Goal: Check status: Check status

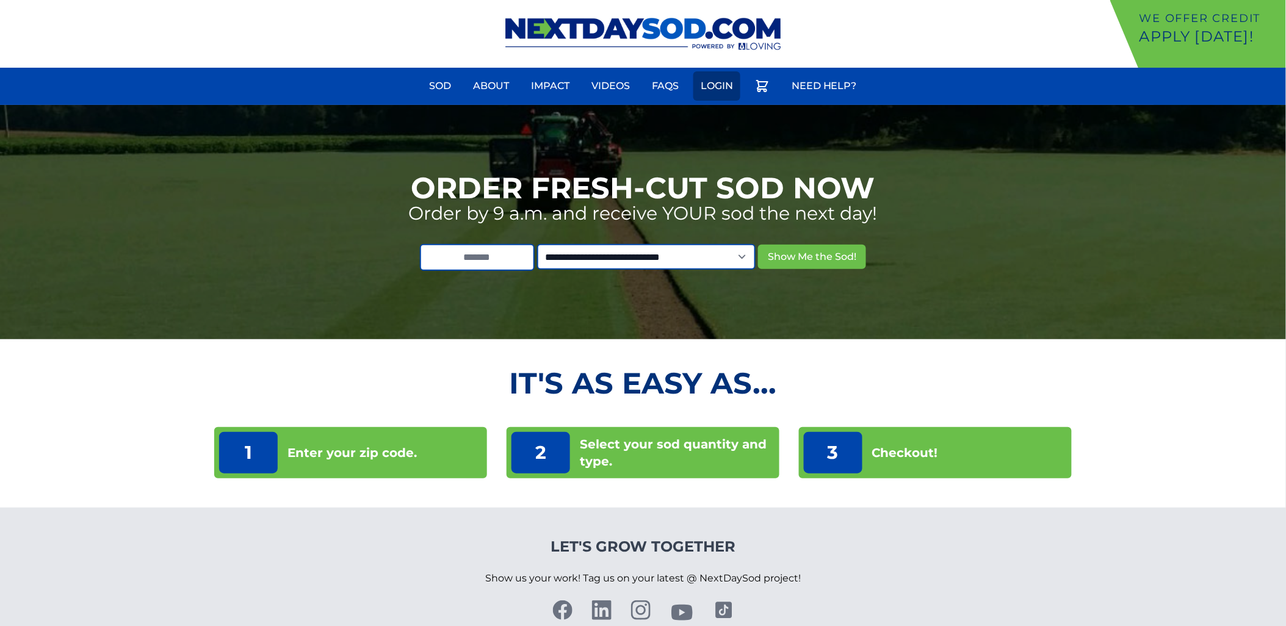
click at [721, 84] on link "Login" at bounding box center [716, 85] width 47 height 29
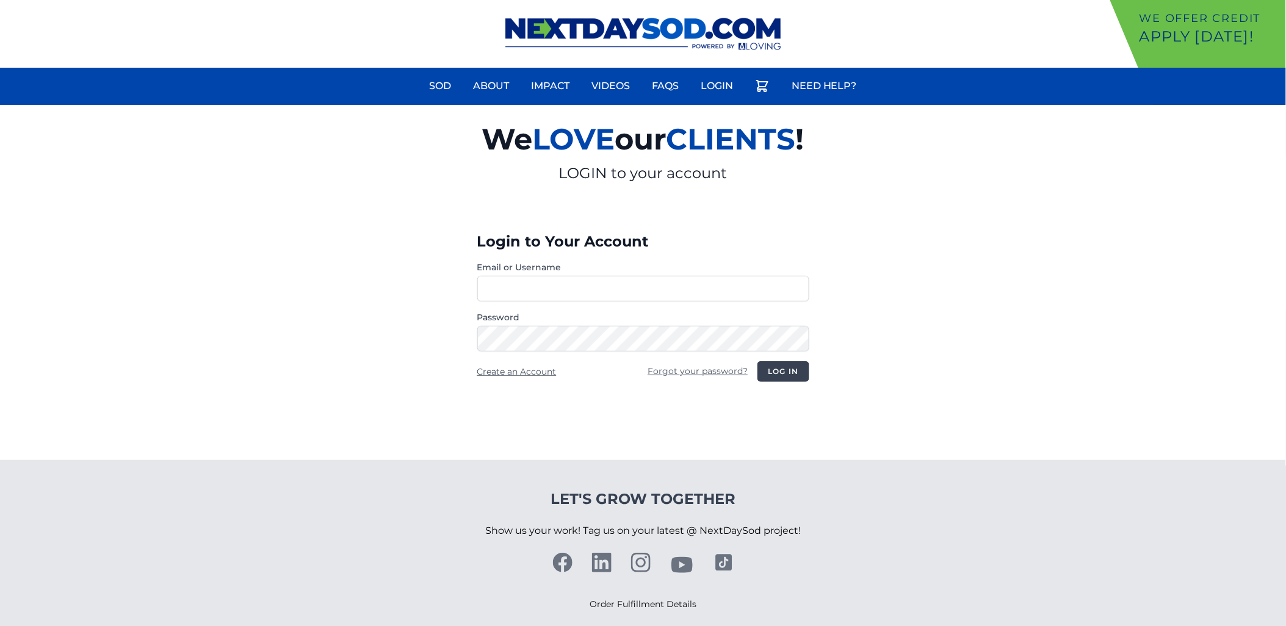
type input "********"
click at [789, 377] on button "Log in" at bounding box center [782, 371] width 51 height 21
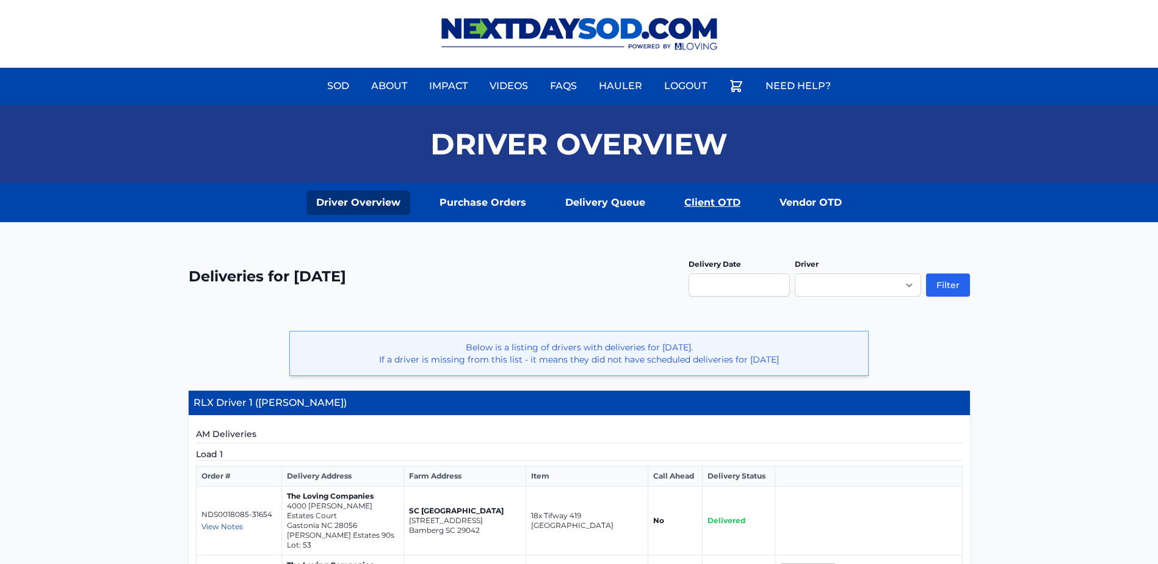
click at [732, 204] on link "Client OTD" at bounding box center [712, 202] width 76 height 24
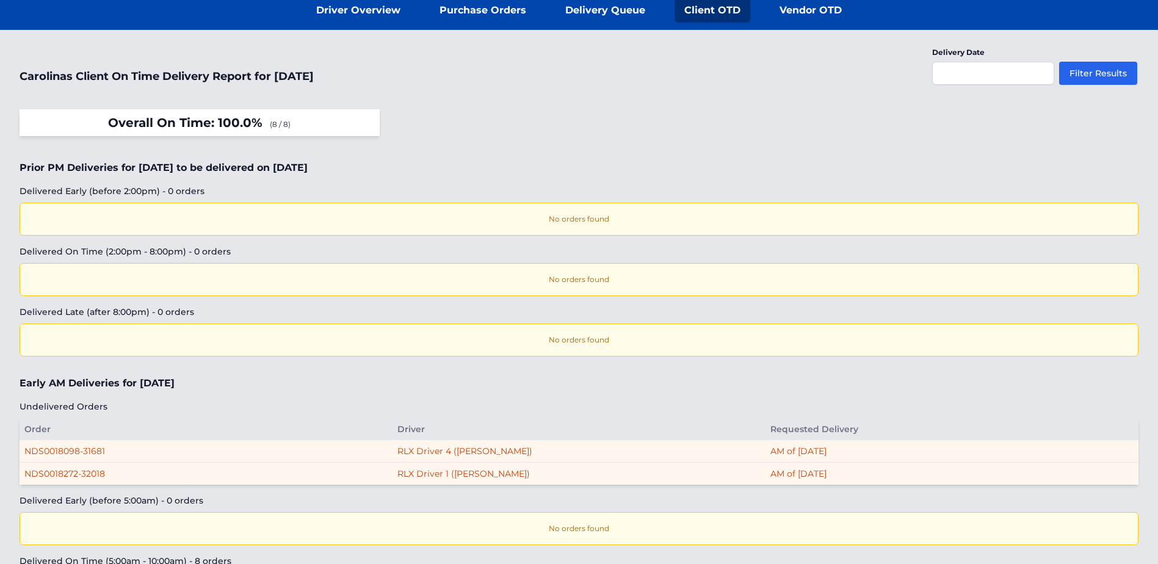
scroll to position [61, 0]
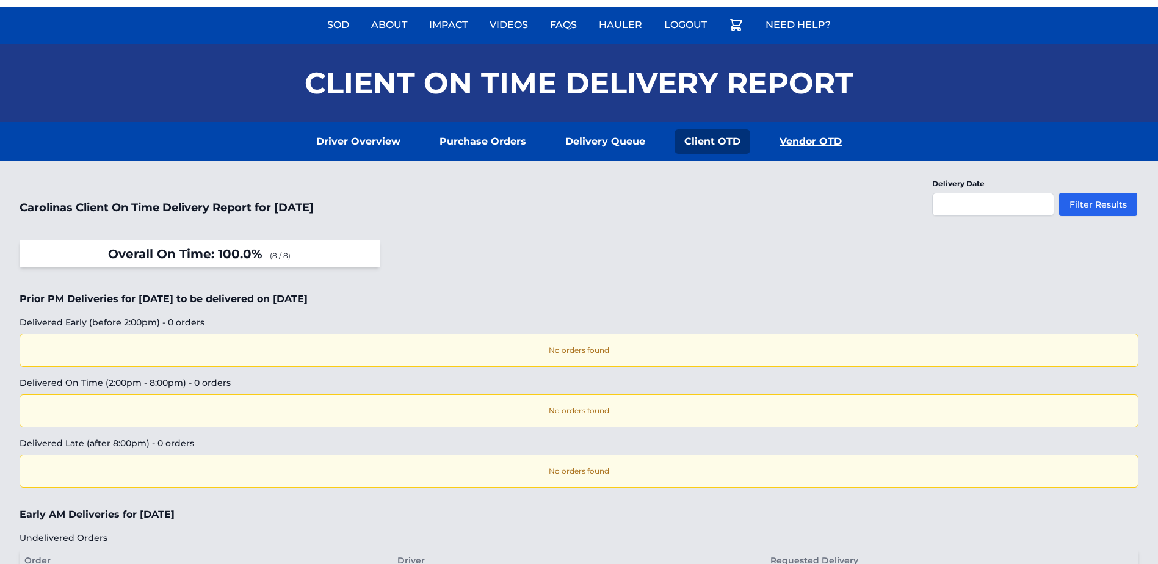
click at [794, 138] on link "Vendor OTD" at bounding box center [811, 141] width 82 height 24
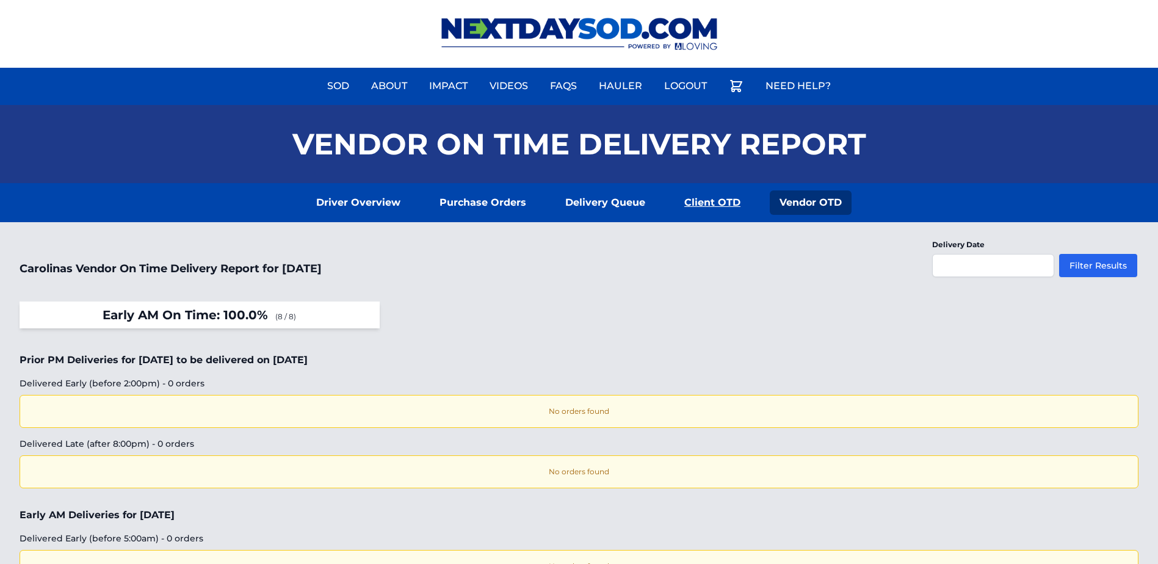
click at [693, 210] on link "Client OTD" at bounding box center [712, 202] width 76 height 24
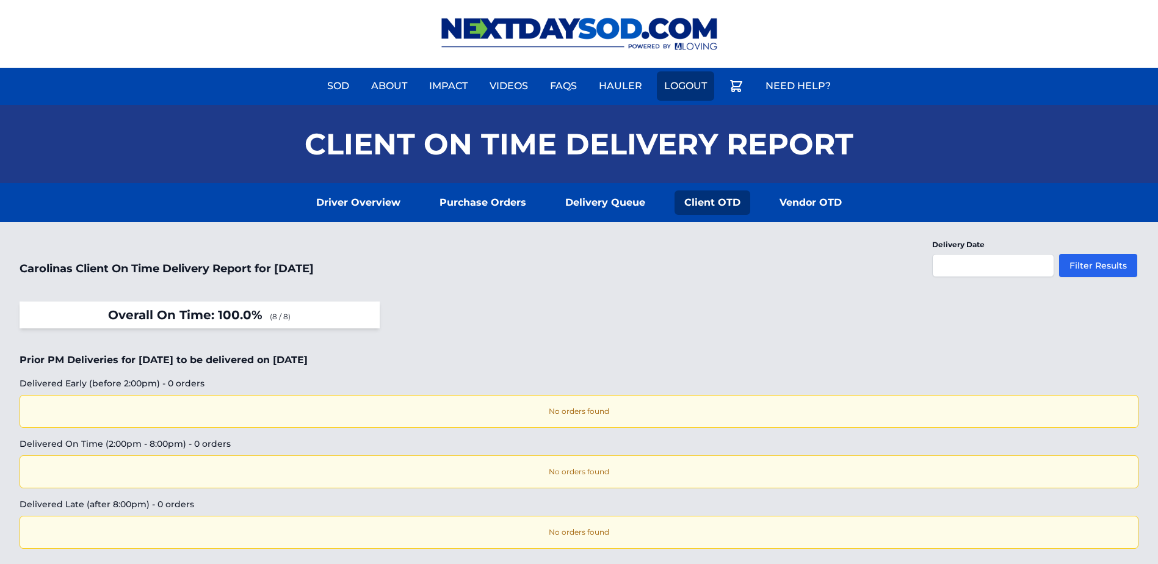
click at [677, 92] on link "Logout" at bounding box center [685, 85] width 57 height 29
